Goal: Task Accomplishment & Management: Complete application form

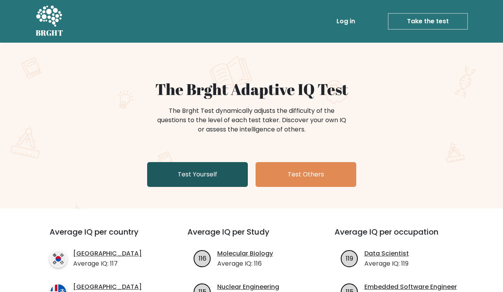
click at [217, 175] on link "Test Yourself" at bounding box center [197, 174] width 101 height 25
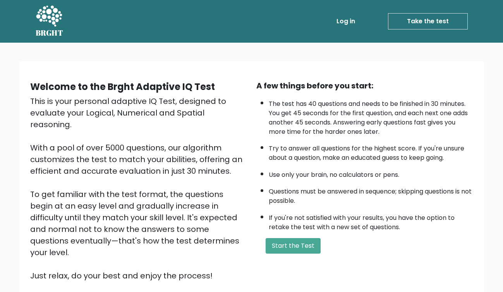
click at [270, 237] on div "A few things before you start: The test has 40 questions and needs to be finish…" at bounding box center [365, 180] width 226 height 201
click at [287, 253] on div "A few things before you start: The test has 40 questions and needs to be finish…" at bounding box center [365, 180] width 226 height 201
click at [301, 241] on button "Start the Test" at bounding box center [293, 245] width 55 height 15
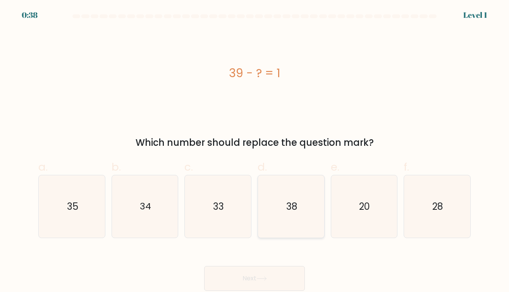
click at [290, 210] on text "38" at bounding box center [291, 206] width 11 height 13
click at [255, 151] on input "d. 38" at bounding box center [254, 148] width 0 height 5
radio input "true"
click at [252, 282] on button "Next" at bounding box center [254, 278] width 101 height 25
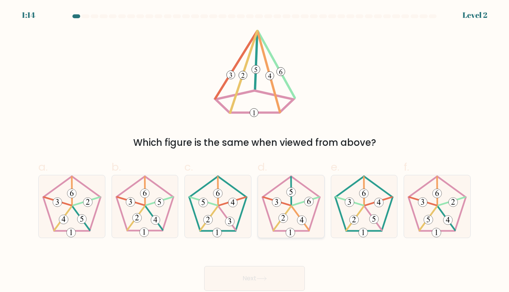
click at [295, 201] on icon at bounding box center [291, 206] width 62 height 62
click at [255, 151] on input "d." at bounding box center [254, 148] width 0 height 5
radio input "true"
click at [262, 278] on icon at bounding box center [261, 278] width 9 height 3
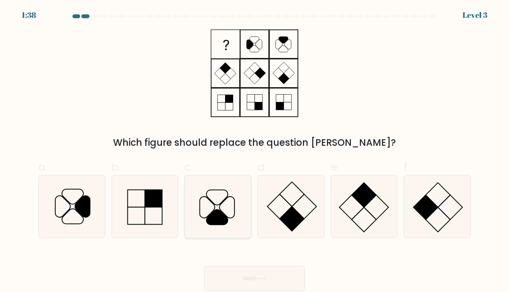
click at [223, 210] on icon at bounding box center [218, 206] width 62 height 62
click at [254, 151] on input "c." at bounding box center [254, 148] width 0 height 5
radio input "true"
click at [259, 283] on button "Next" at bounding box center [254, 278] width 101 height 25
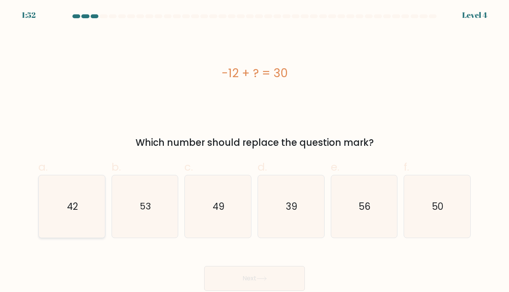
click at [71, 201] on text "42" at bounding box center [72, 206] width 11 height 13
click at [254, 151] on input "a. 42" at bounding box center [254, 148] width 0 height 5
radio input "true"
click at [262, 282] on button "Next" at bounding box center [254, 278] width 101 height 25
